Goal: Answer question/provide support

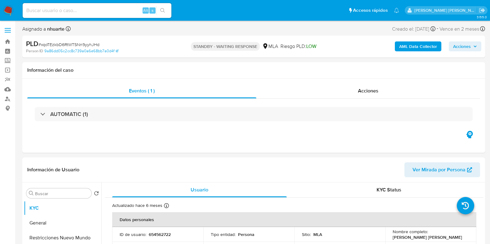
select select "10"
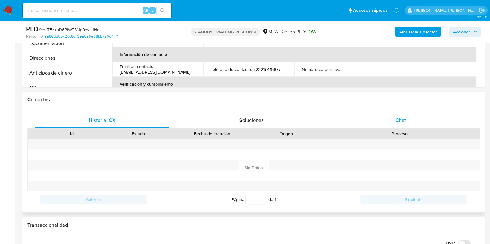
click at [394, 115] on div "Chat" at bounding box center [400, 120] width 134 height 15
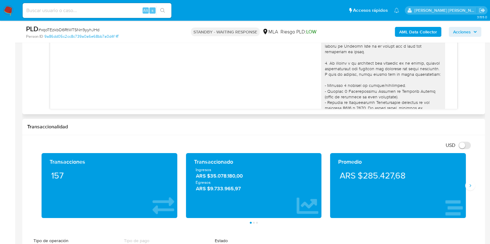
click at [238, 73] on div "18/08/2025 17:24:56" at bounding box center [253, 161] width 391 height 339
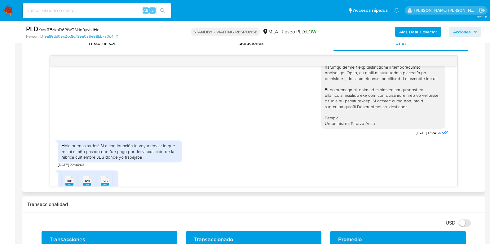
scroll to position [348, 0]
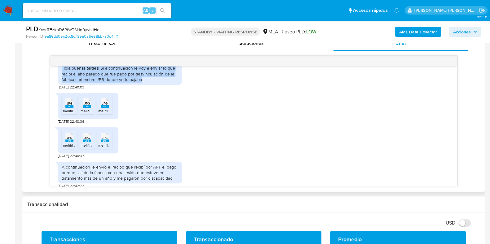
drag, startPoint x: 62, startPoint y: 81, endPoint x: 147, endPoint y: 89, distance: 85.0
click at [147, 82] on div "Hola buenas tardes! Si a continuación le voy a enviar lo que recibí el año pasa…" at bounding box center [120, 73] width 116 height 17
copy div "Hola buenas tardes! Si a continuación le voy a enviar lo que recibí el año pasa…"
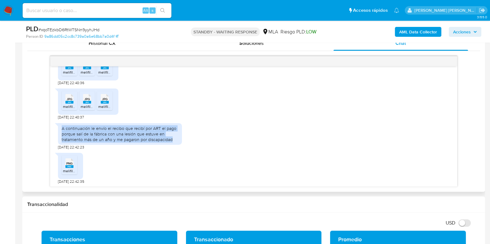
drag, startPoint x: 62, startPoint y: 142, endPoint x: 174, endPoint y: 148, distance: 112.0
click at [174, 143] on div "A continuación le envío el recibo que recibí por ART el pago porque salí de la …" at bounding box center [120, 134] width 116 height 17
copy div "A continuación le envío el recibo que recibí por ART el pago porque salí de la …"
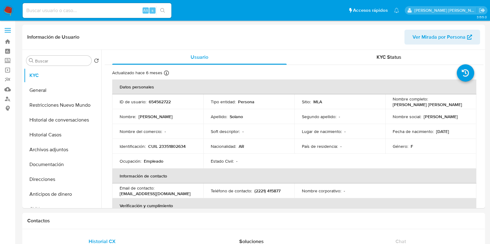
select select "10"
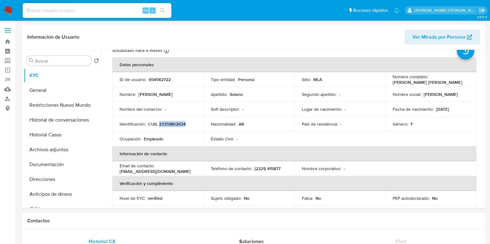
scroll to position [38, 0]
